Goal: Transaction & Acquisition: Purchase product/service

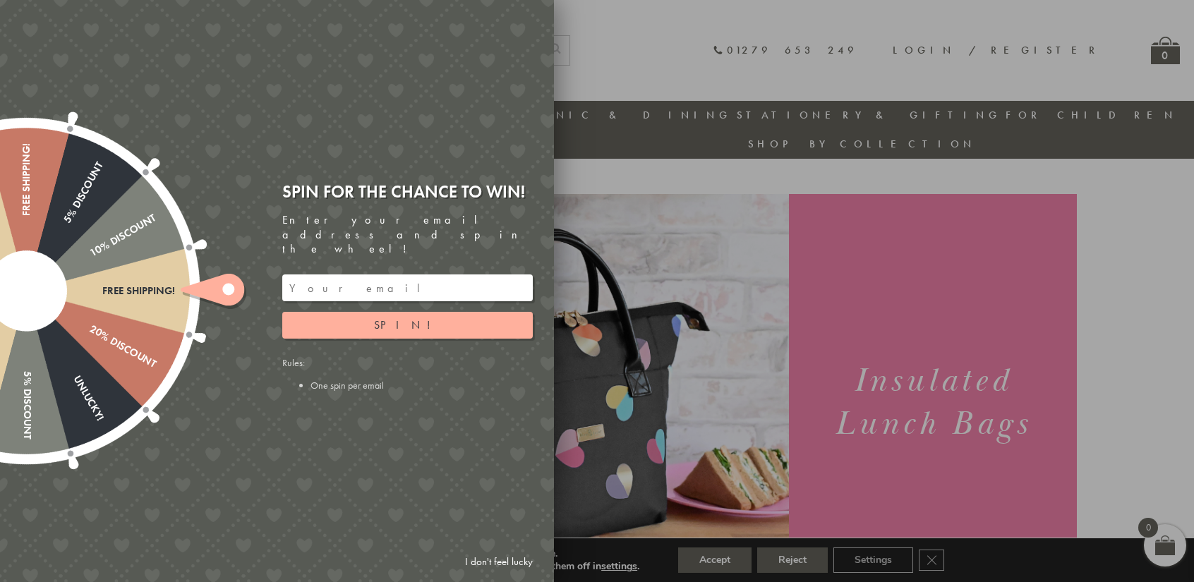
click at [507, 565] on link "I don't feel lucky" at bounding box center [499, 562] width 82 height 26
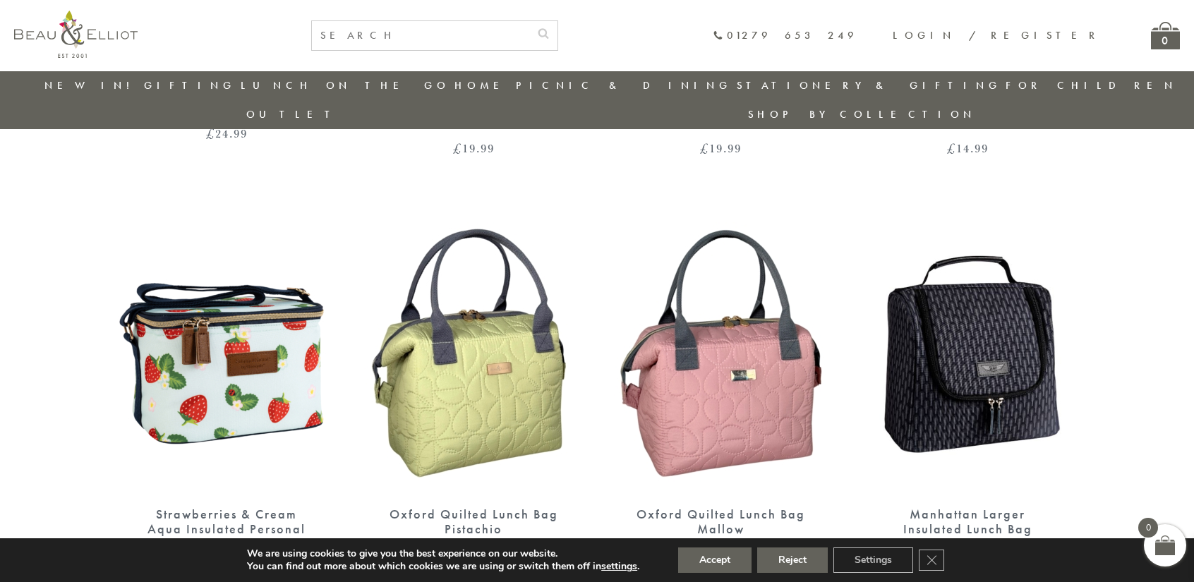
scroll to position [1876, 0]
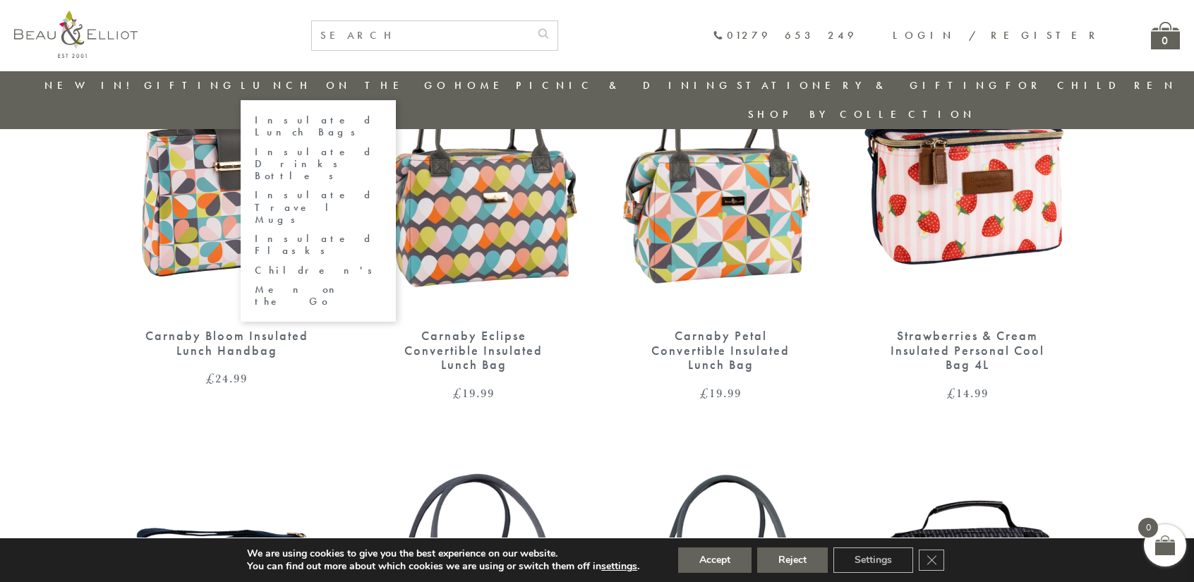
click at [285, 233] on link "Insulated Flasks" at bounding box center [318, 245] width 127 height 25
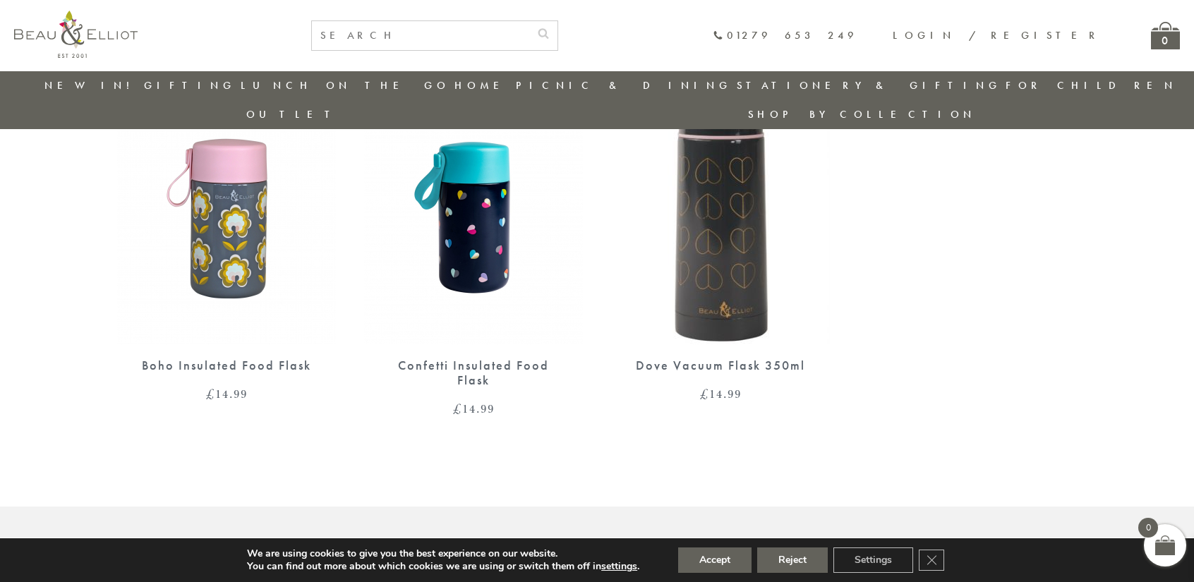
scroll to position [477, 0]
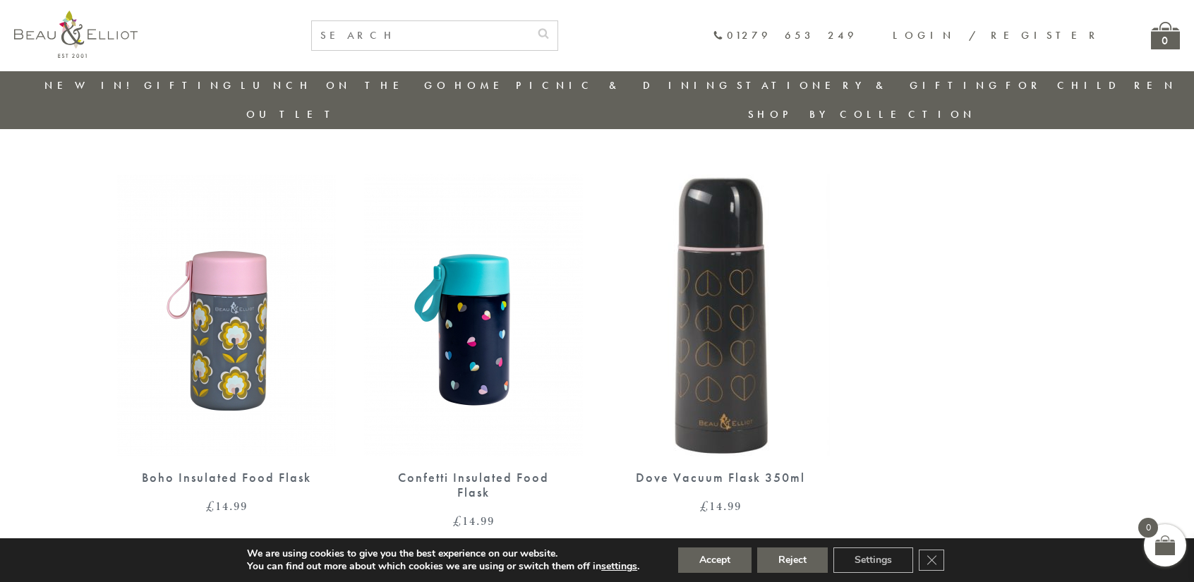
click at [229, 326] on img at bounding box center [226, 315] width 219 height 282
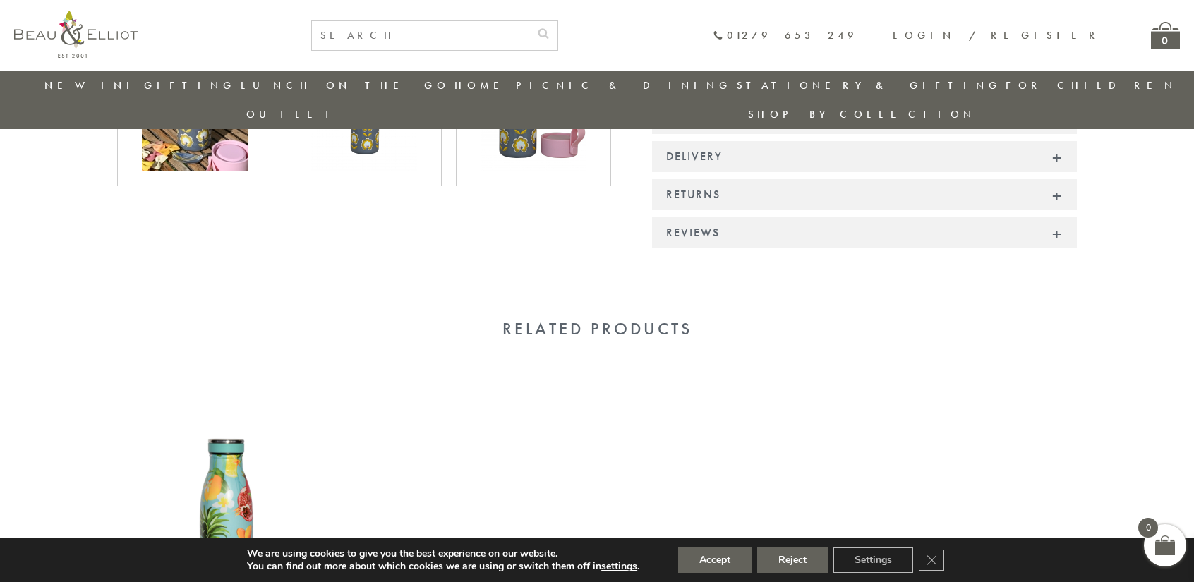
scroll to position [676, 0]
